Goal: Task Accomplishment & Management: Complete application form

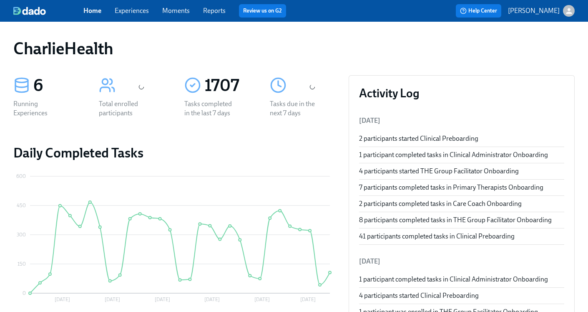
click at [136, 14] on link "Experiences" at bounding box center [132, 11] width 34 height 8
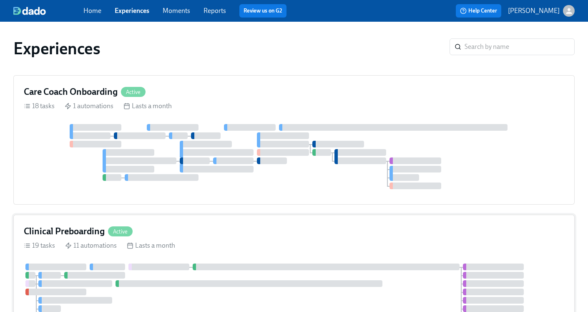
click at [63, 231] on h4 "Clinical Preboarding" at bounding box center [64, 231] width 81 height 13
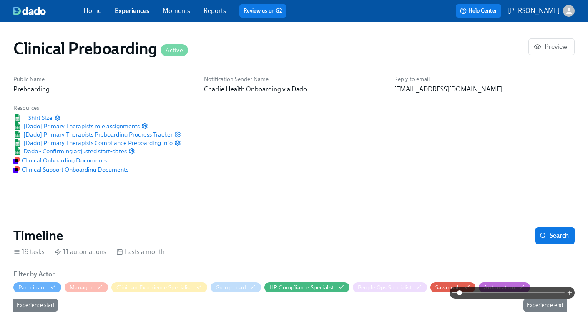
click at [137, 14] on link "Experiences" at bounding box center [132, 11] width 35 height 8
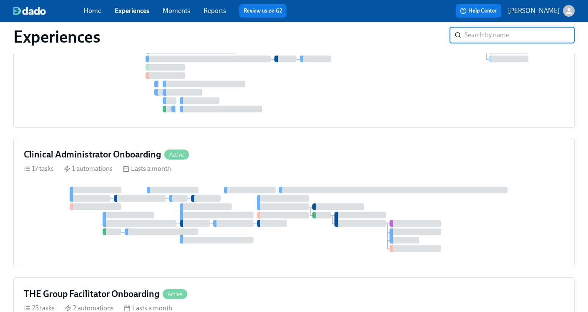
scroll to position [619, 0]
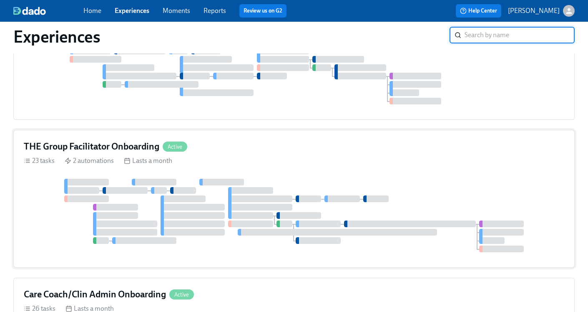
click at [114, 148] on h4 "THE Group Facilitator Onboarding" at bounding box center [92, 146] width 136 height 13
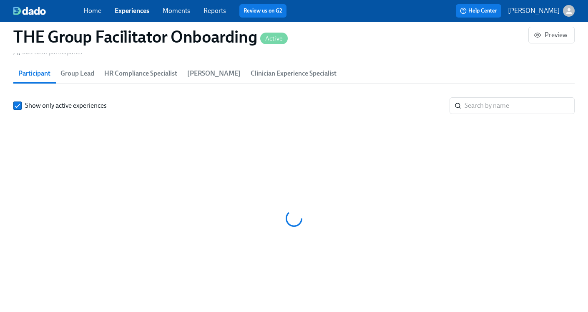
scroll to position [0, 12386]
click at [496, 108] on input "search" at bounding box center [520, 105] width 110 height 17
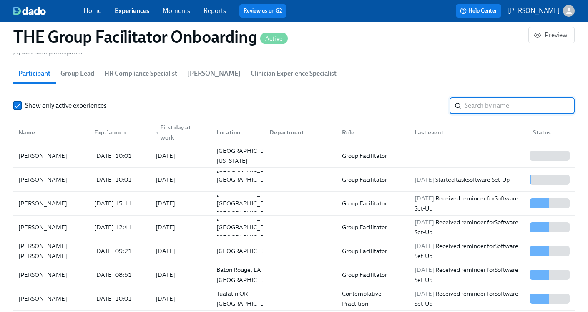
scroll to position [0, 13798]
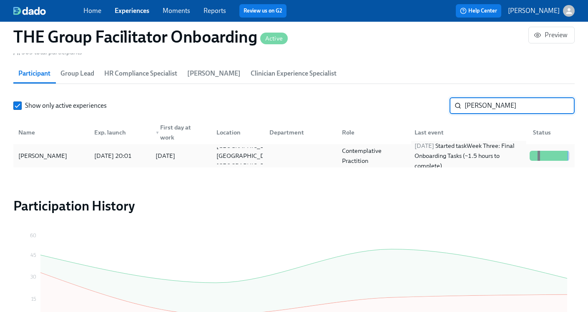
type input "Ryan"
click at [427, 162] on div "2025/08/18 Started task Week Three: Final Onboarding Tasks (~1.5 hours to compl…" at bounding box center [468, 156] width 115 height 30
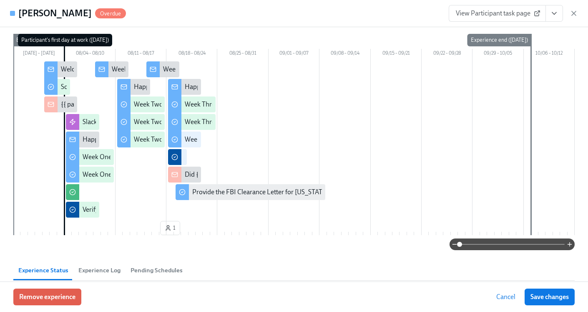
scroll to position [6, 0]
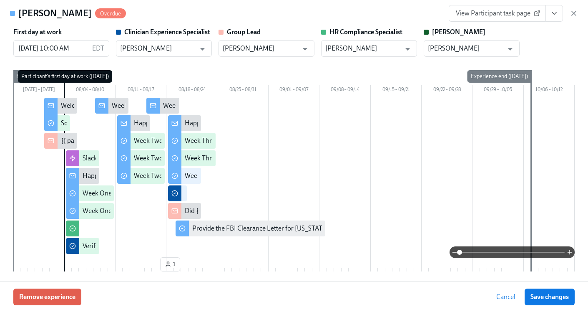
click at [558, 16] on button "View task page" at bounding box center [555, 13] width 18 height 17
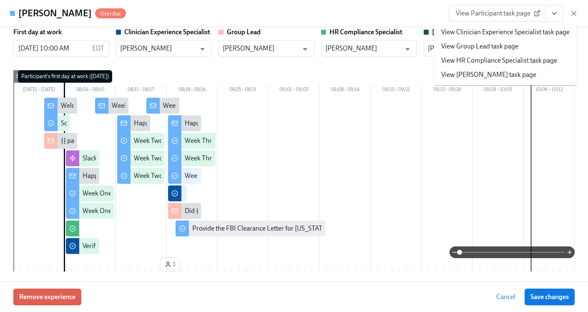
click at [499, 56] on link "View HR Compliance Specialist task page" at bounding box center [499, 60] width 116 height 9
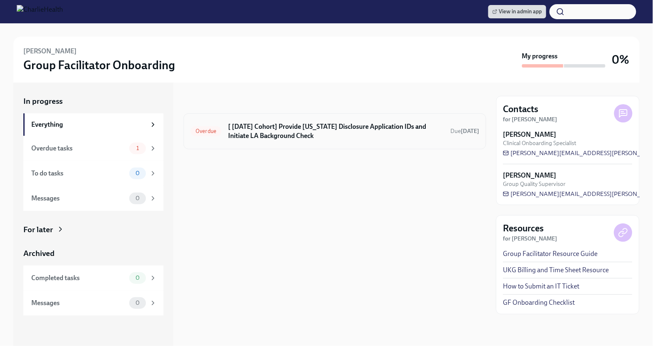
click at [320, 135] on h6 "[ [DATE] Cohort] Provide [US_STATE] Disclosure Application IDs and Initiate LA …" at bounding box center [336, 131] width 216 height 18
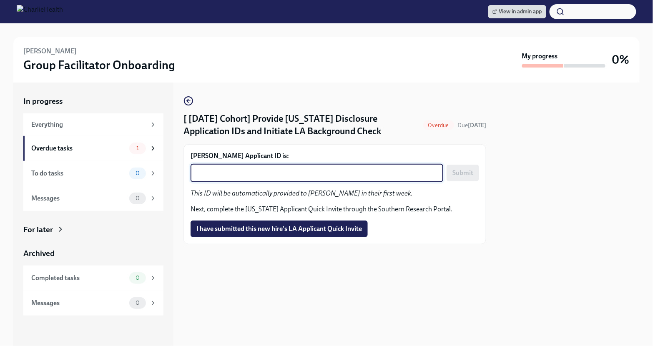
click at [269, 178] on textarea "[PERSON_NAME] Applicant ID is:" at bounding box center [317, 173] width 243 height 10
paste textarea "1241843"
type textarea "1241843"
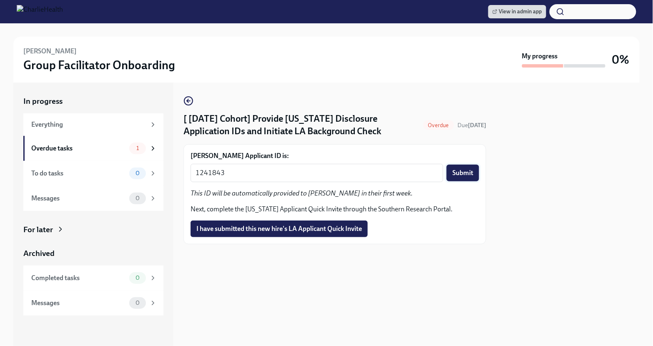
click at [478, 173] on button "Submit" at bounding box center [463, 173] width 33 height 17
click at [340, 233] on span "I have submitted this new hire's LA Applicant Quick Invite" at bounding box center [279, 229] width 166 height 8
